Goal: Information Seeking & Learning: Check status

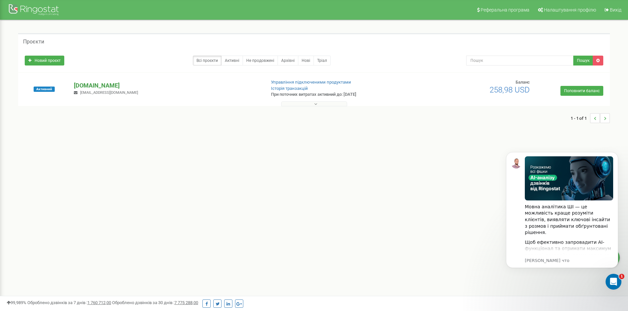
click at [89, 87] on p "[DOMAIN_NAME]" at bounding box center [167, 85] width 186 height 9
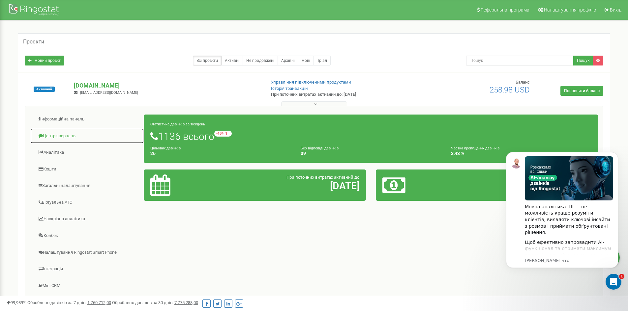
click at [62, 135] on link "Центр звернень" at bounding box center [87, 136] width 114 height 16
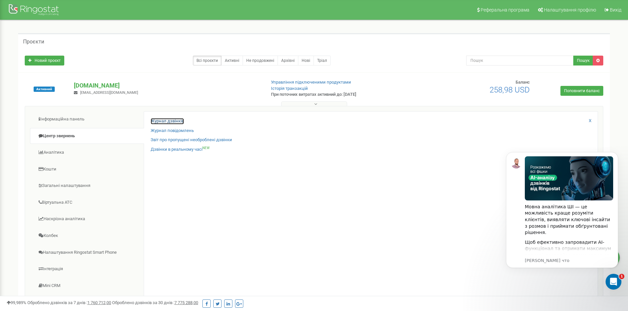
click at [166, 121] on link "Журнал дзвінків" at bounding box center [167, 121] width 33 height 6
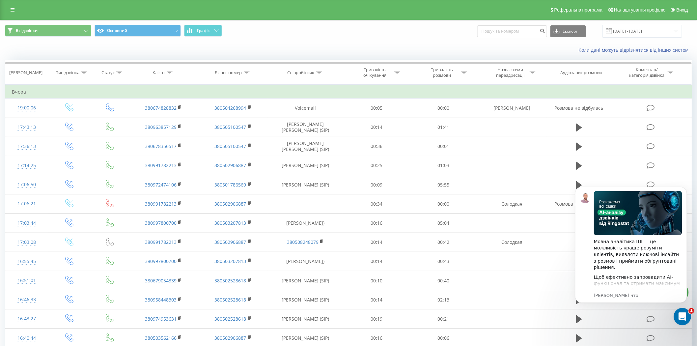
click at [681, 319] on icon "Открыть службу сообщений Intercom" at bounding box center [681, 315] width 11 height 11
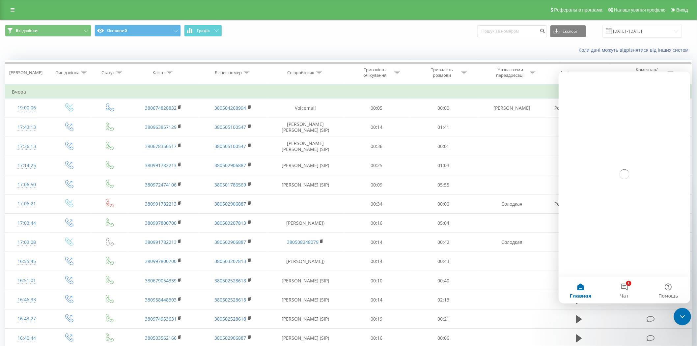
click at [686, 313] on div "Закрыть службу сообщений Intercom" at bounding box center [682, 316] width 16 height 16
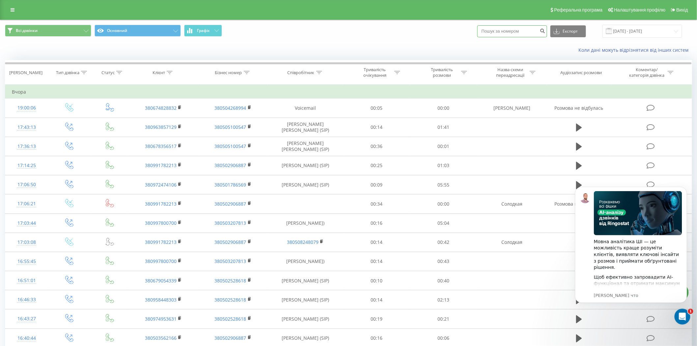
click at [531, 35] on input at bounding box center [512, 31] width 70 height 12
type input "380674828832"
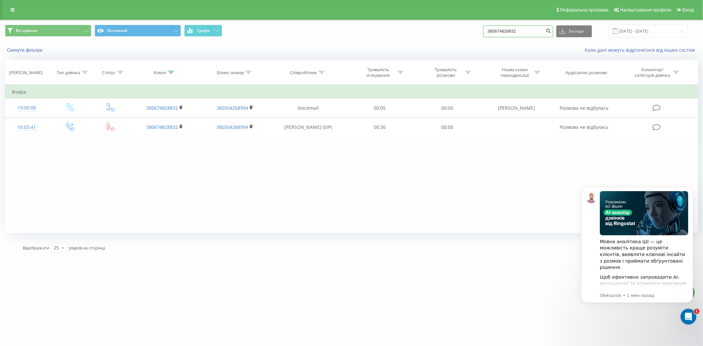
click at [523, 33] on input "380674828832" at bounding box center [518, 31] width 70 height 12
paste input "960094494"
click at [546, 32] on input "380960094494" at bounding box center [518, 31] width 70 height 12
type input "380960094494"
click at [548, 32] on button "submit" at bounding box center [548, 31] width 9 height 12
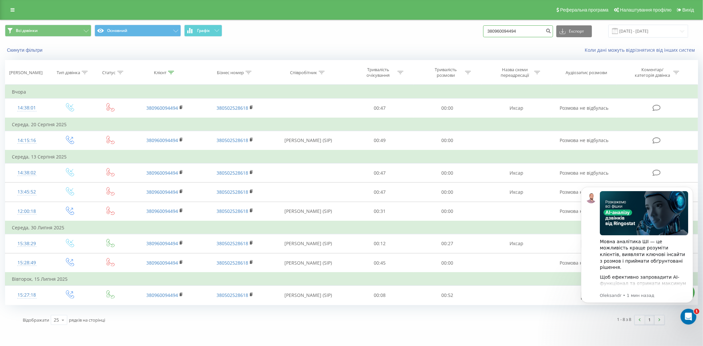
click at [509, 32] on input "380960094494" at bounding box center [518, 31] width 70 height 12
paste input "30238166"
type input "380930238166"
click at [553, 34] on button "submit" at bounding box center [548, 31] width 9 height 12
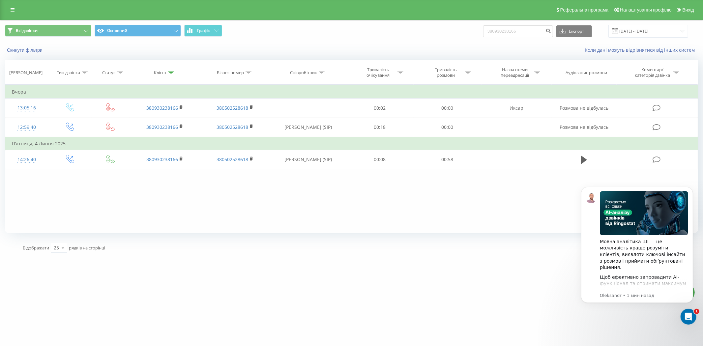
click at [512, 24] on div "Всі дзвінки Основний Графік 380930238166 Експорт .csv .xls .xlsx [DATE] - [DATE]" at bounding box center [351, 31] width 702 height 22
click at [513, 27] on input "380930238166" at bounding box center [518, 31] width 70 height 12
paste input "72143616"
type input "380972143616"
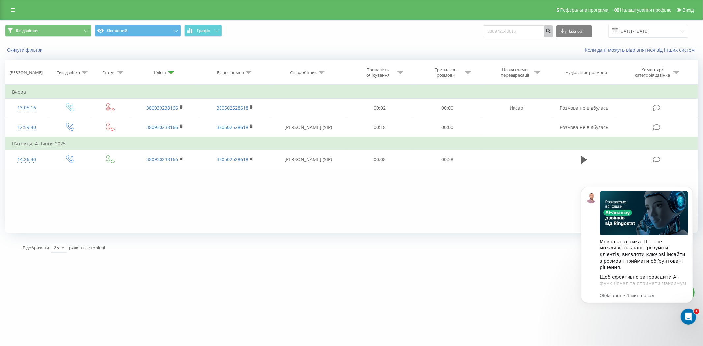
click at [552, 34] on button "submit" at bounding box center [548, 31] width 9 height 12
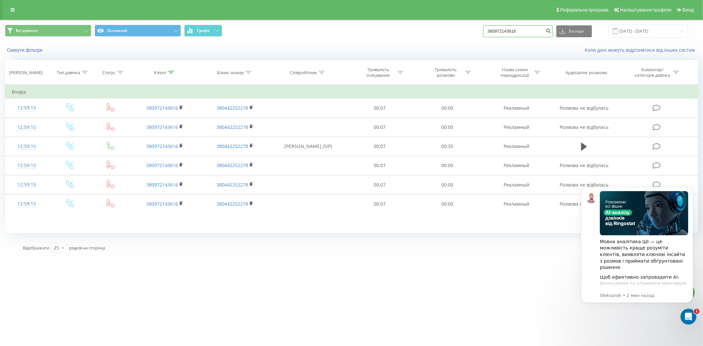
click at [523, 36] on input "380972143616" at bounding box center [518, 31] width 70 height 12
paste input "6177792"
type input "380976177792"
click at [551, 32] on icon "submit" at bounding box center [549, 30] width 6 height 4
